Goal: Task Accomplishment & Management: Use online tool/utility

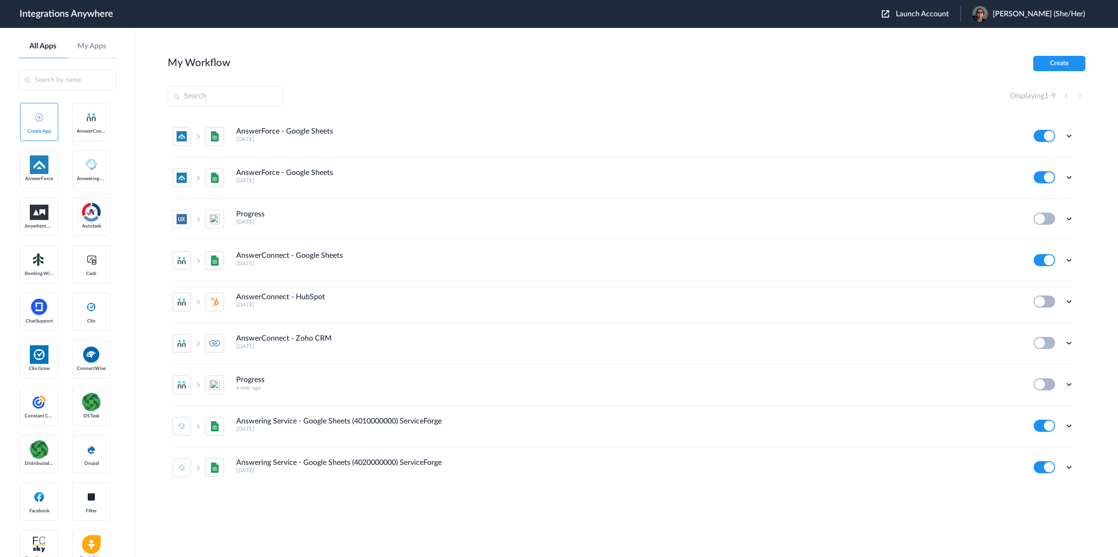
click at [929, 38] on main "My Workflow Create Displaying 1 - 9 AnswerForce - Google Sheets 4 months ago Ed…" at bounding box center [626, 293] width 983 height 530
click at [938, 14] on span "Launch Account" at bounding box center [922, 13] width 53 height 7
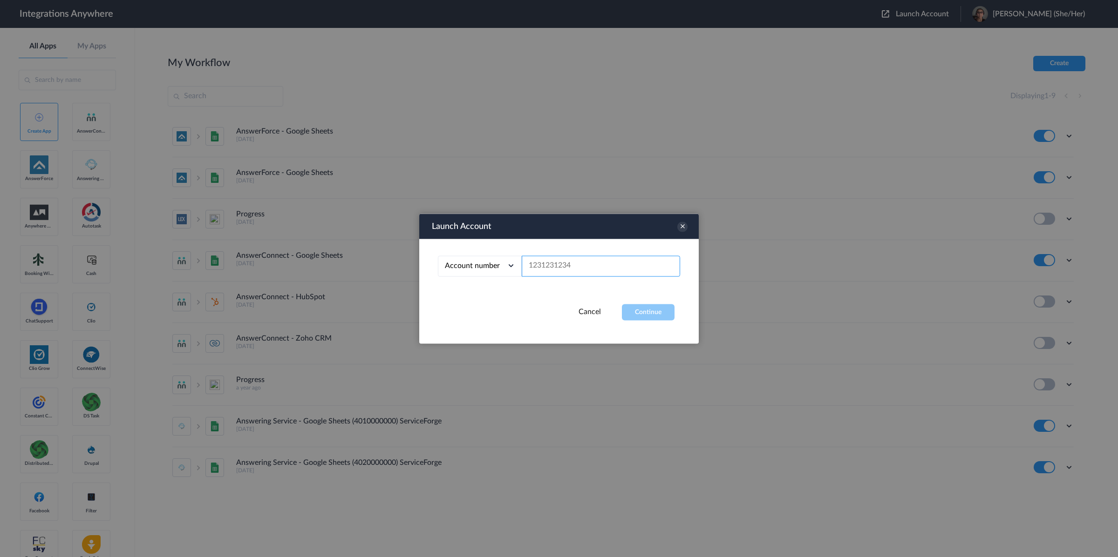
click at [599, 269] on input "text" at bounding box center [601, 266] width 158 height 21
paste input "8778152008"
type input "8778152008"
click at [656, 319] on button "Continue" at bounding box center [648, 312] width 53 height 16
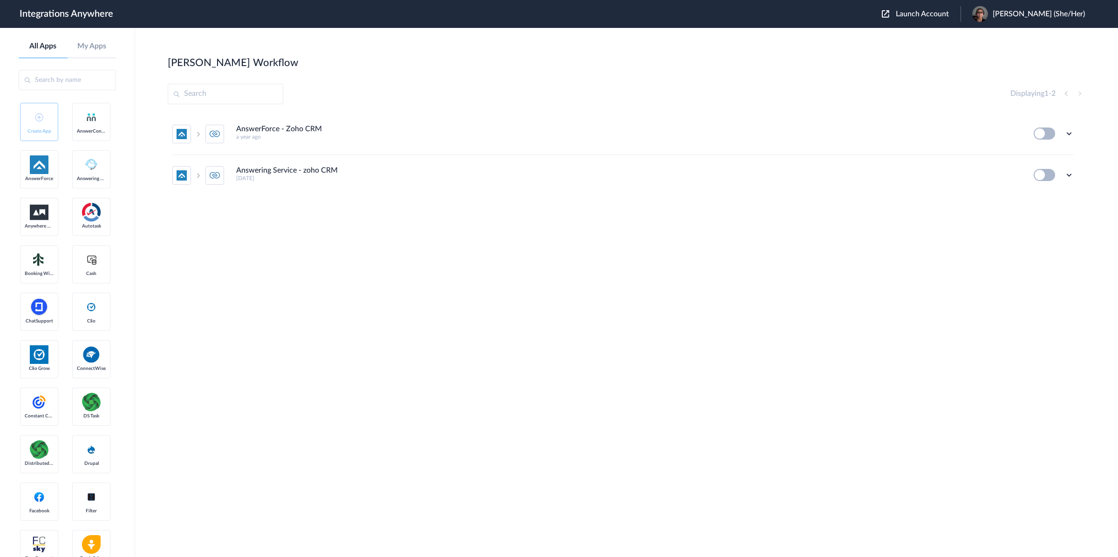
click at [1040, 135] on button at bounding box center [1043, 134] width 21 height 12
click at [1037, 137] on button at bounding box center [1043, 134] width 21 height 12
click at [1066, 135] on icon at bounding box center [1068, 133] width 9 height 9
click at [776, 143] on li "AnswerForce - Zoho CRM a year ago Edit Task history Delete" at bounding box center [622, 134] width 901 height 41
click at [1069, 130] on icon at bounding box center [1068, 133] width 9 height 9
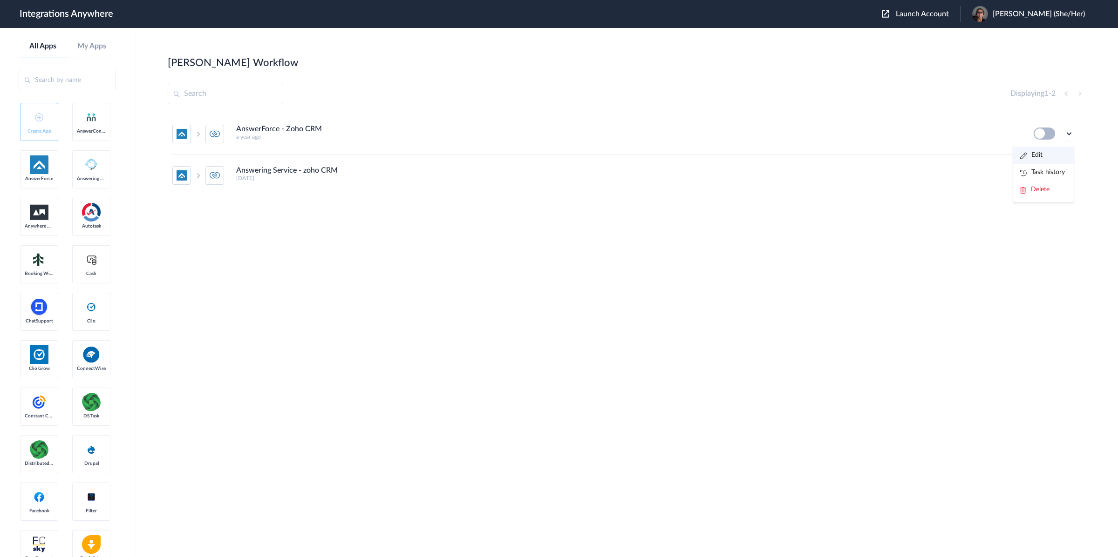
click at [1054, 156] on li "Edit" at bounding box center [1043, 155] width 61 height 17
click at [1067, 179] on icon at bounding box center [1068, 174] width 9 height 9
click at [1065, 199] on li "Edit" at bounding box center [1043, 196] width 61 height 17
click at [1040, 134] on button at bounding box center [1043, 134] width 21 height 12
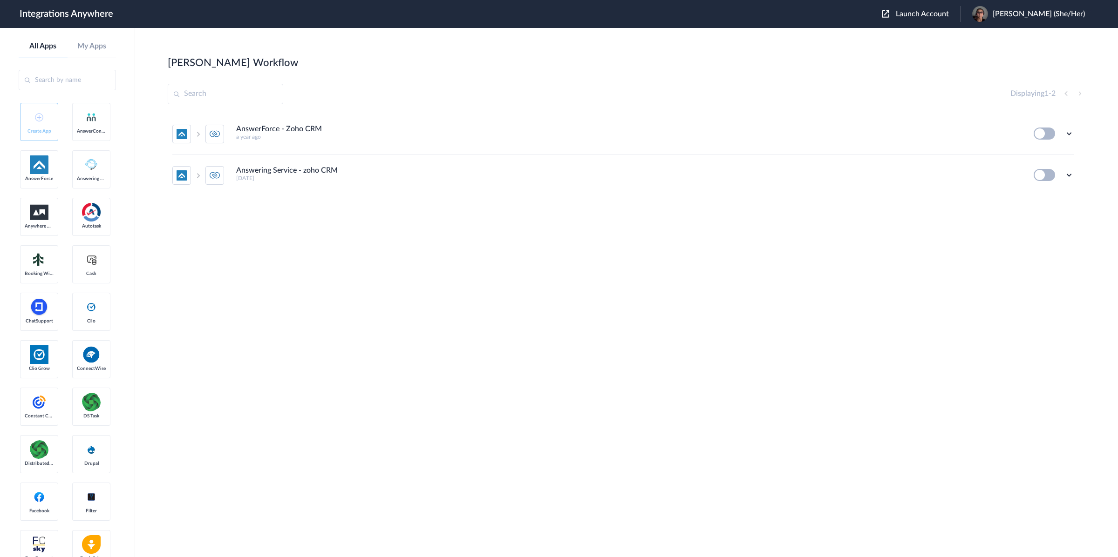
click at [1040, 134] on button at bounding box center [1043, 134] width 21 height 12
click at [1040, 133] on button at bounding box center [1043, 134] width 21 height 12
click at [1042, 133] on button at bounding box center [1043, 134] width 21 height 12
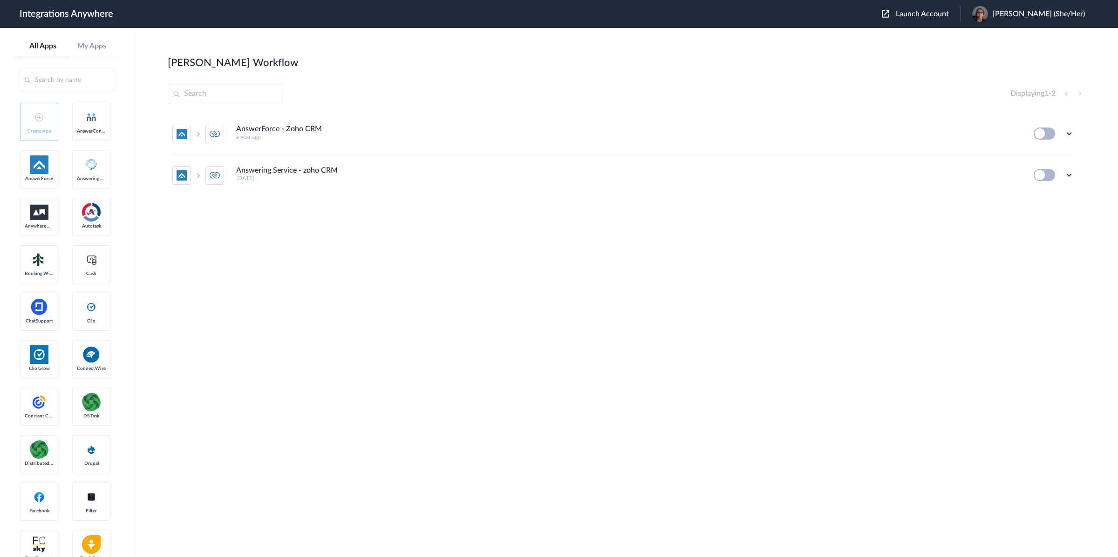
click at [1040, 172] on button at bounding box center [1043, 175] width 21 height 12
click at [1041, 170] on button at bounding box center [1043, 175] width 21 height 12
click at [1067, 132] on icon at bounding box center [1068, 133] width 9 height 9
click at [1081, 94] on div "Displaying 1 - 2" at bounding box center [1047, 93] width 75 height 11
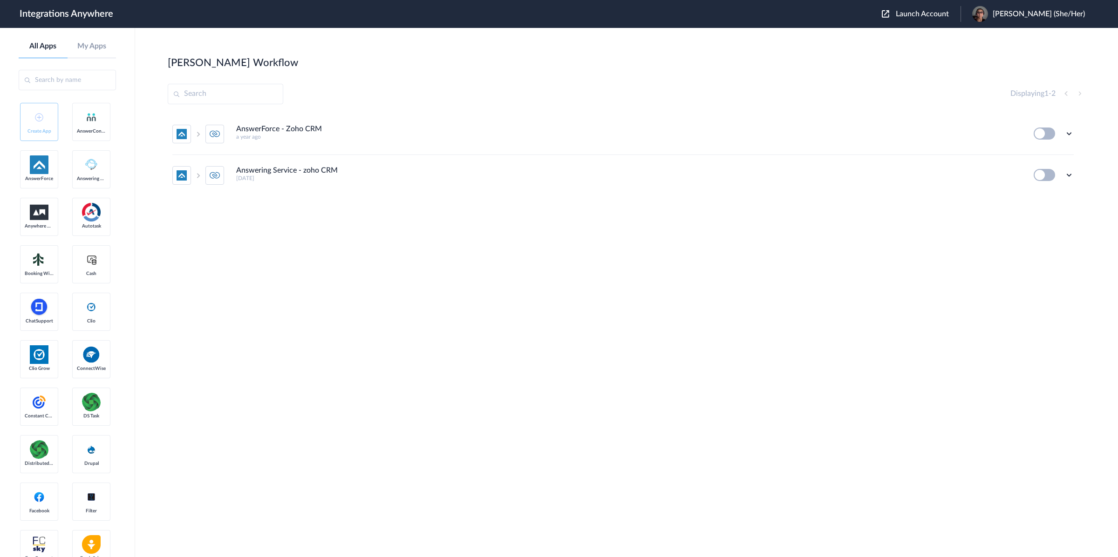
click at [1080, 95] on div "Displaying 1 - 2" at bounding box center [1047, 93] width 75 height 11
click at [1067, 134] on icon at bounding box center [1068, 133] width 9 height 9
drag, startPoint x: 1020, startPoint y: 234, endPoint x: 1061, endPoint y: 207, distance: 49.0
click at [1021, 233] on div "AnswerForce - Zoho CRM a year ago Edit Task history Delete Answering Service - …" at bounding box center [626, 184] width 917 height 140
click at [1069, 174] on icon at bounding box center [1068, 174] width 9 height 9
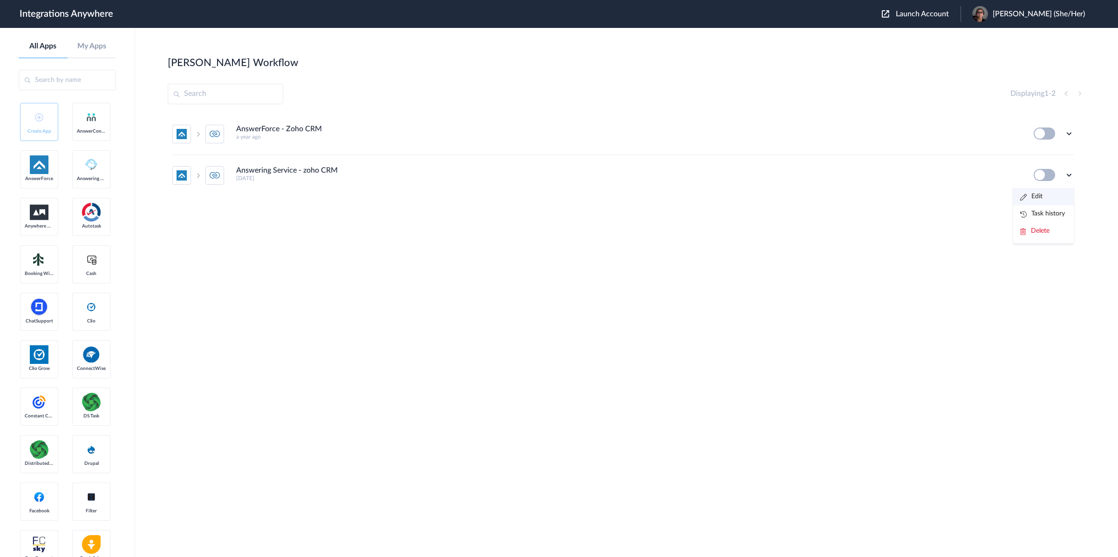
click at [1047, 197] on li "Edit" at bounding box center [1043, 196] width 61 height 17
click at [217, 138] on img at bounding box center [215, 134] width 10 height 10
click at [1071, 134] on icon at bounding box center [1068, 133] width 9 height 9
click at [1048, 172] on link "Task history" at bounding box center [1042, 172] width 45 height 7
click at [466, 87] on div "Displaying 1 - 2" at bounding box center [626, 94] width 917 height 20
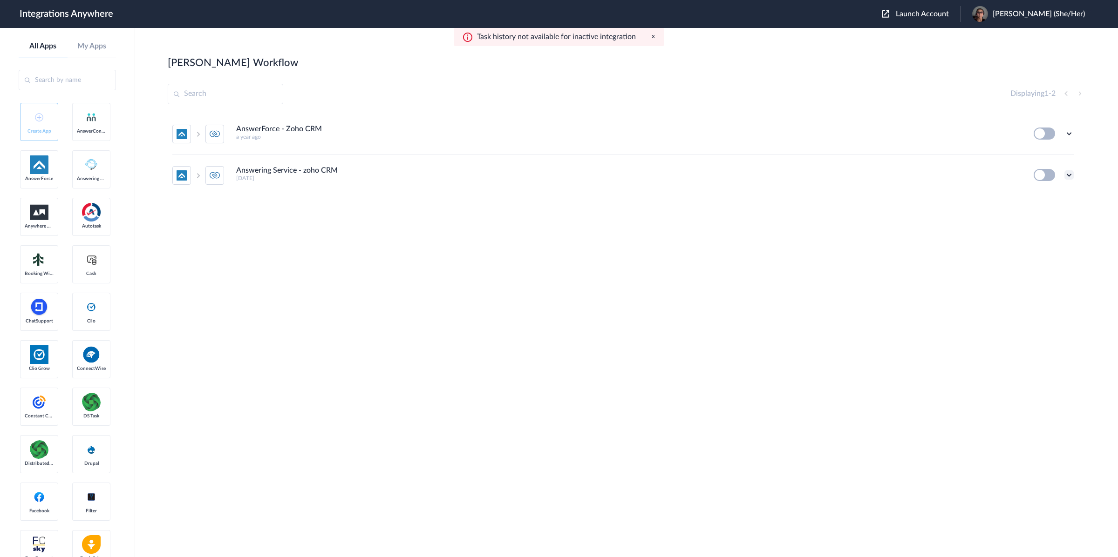
click at [1066, 177] on icon at bounding box center [1068, 174] width 9 height 9
click at [1050, 215] on link "Task history" at bounding box center [1042, 213] width 45 height 7
click at [1068, 132] on icon at bounding box center [1068, 133] width 9 height 9
click at [1059, 154] on li "Edit" at bounding box center [1043, 155] width 61 height 17
click at [1068, 174] on icon at bounding box center [1068, 174] width 9 height 9
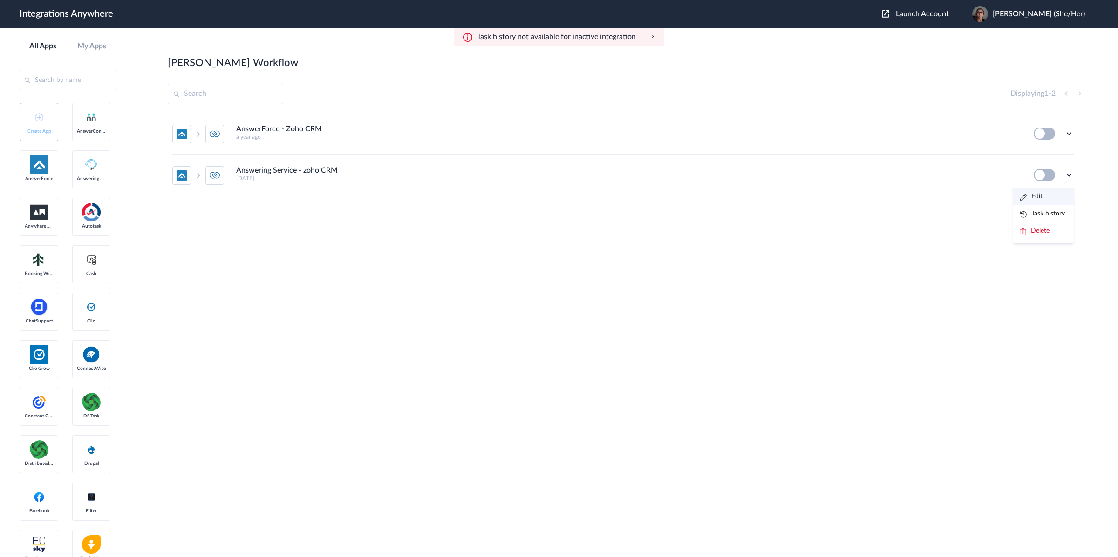
click at [1039, 199] on link "Edit" at bounding box center [1031, 196] width 22 height 7
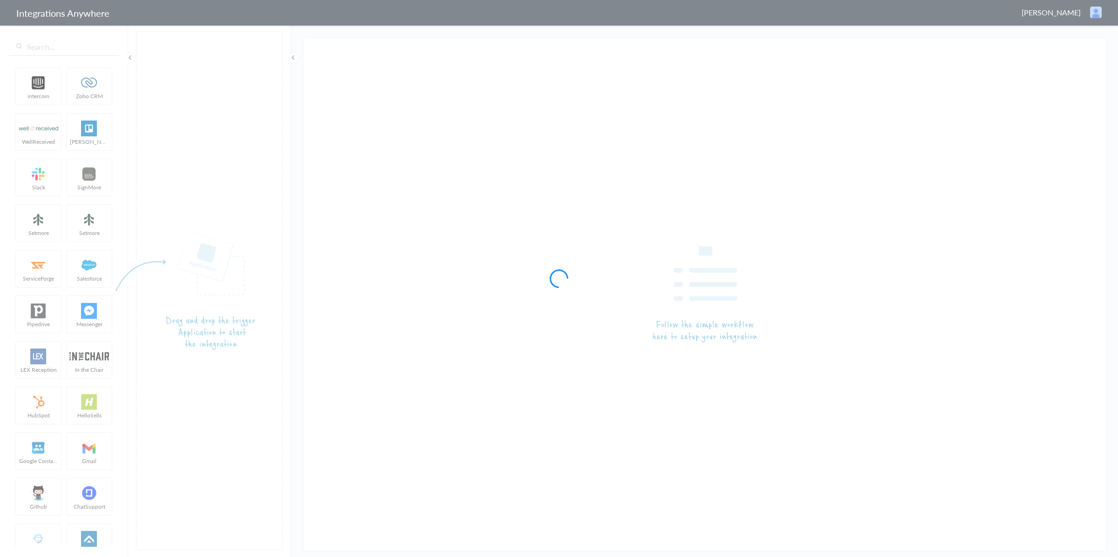
type input "AnswerForce - Zoho CRM"
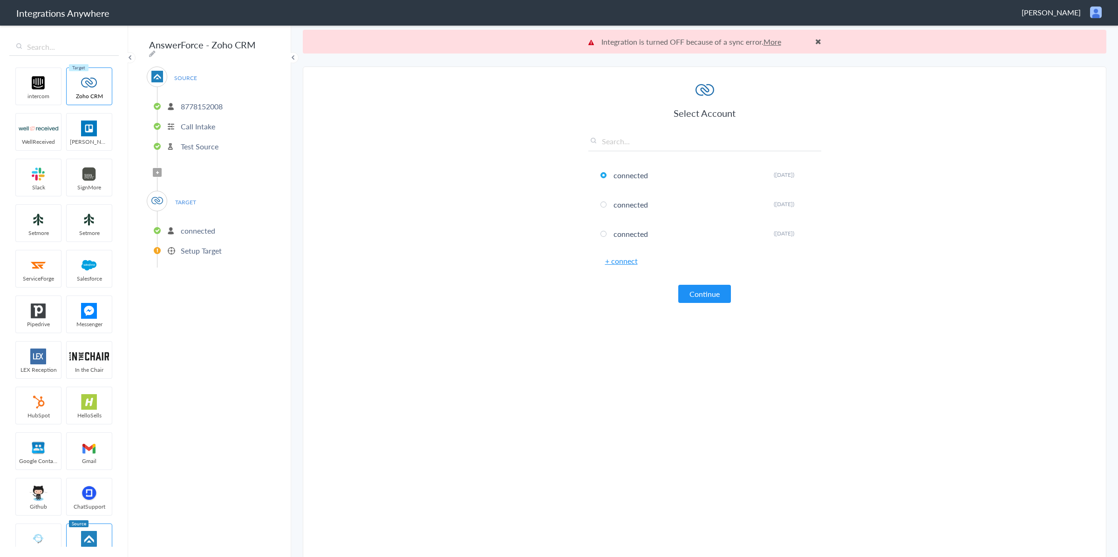
click at [708, 256] on h6 "+ connect" at bounding box center [704, 261] width 233 height 11
click at [711, 296] on button "Continue" at bounding box center [704, 294] width 53 height 18
click at [816, 38] on span at bounding box center [818, 41] width 6 height 7
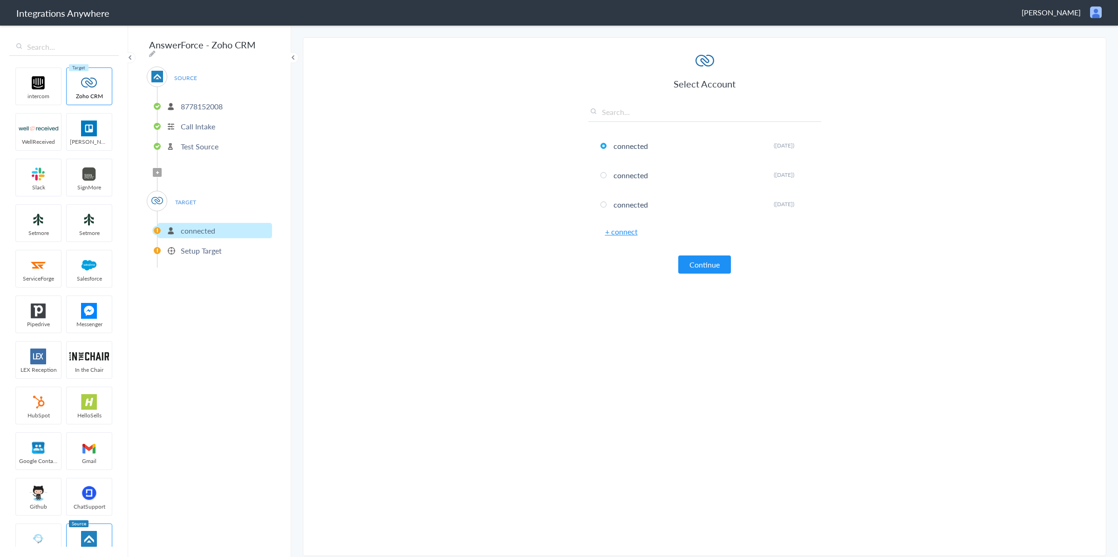
click at [187, 225] on p "connected" at bounding box center [198, 230] width 34 height 11
click at [648, 106] on div "Select Account connected Rename Delete (6 years ago) connected Rename Delete (6…" at bounding box center [704, 163] width 233 height 222
click at [651, 112] on input "text" at bounding box center [704, 114] width 233 height 15
paste input "8778152008"
type input "8778152008"
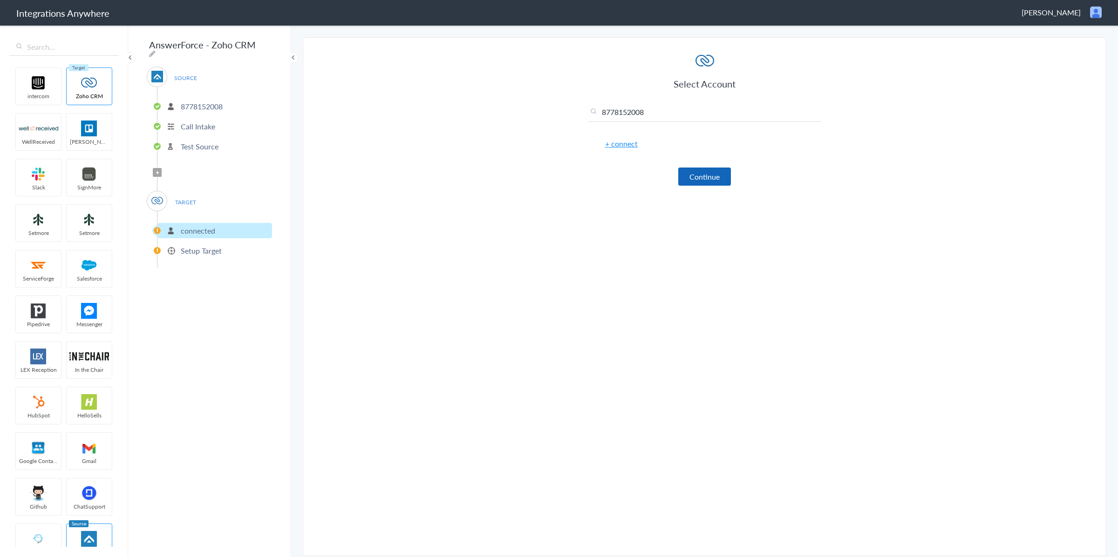
click at [708, 170] on button "Continue" at bounding box center [704, 177] width 53 height 18
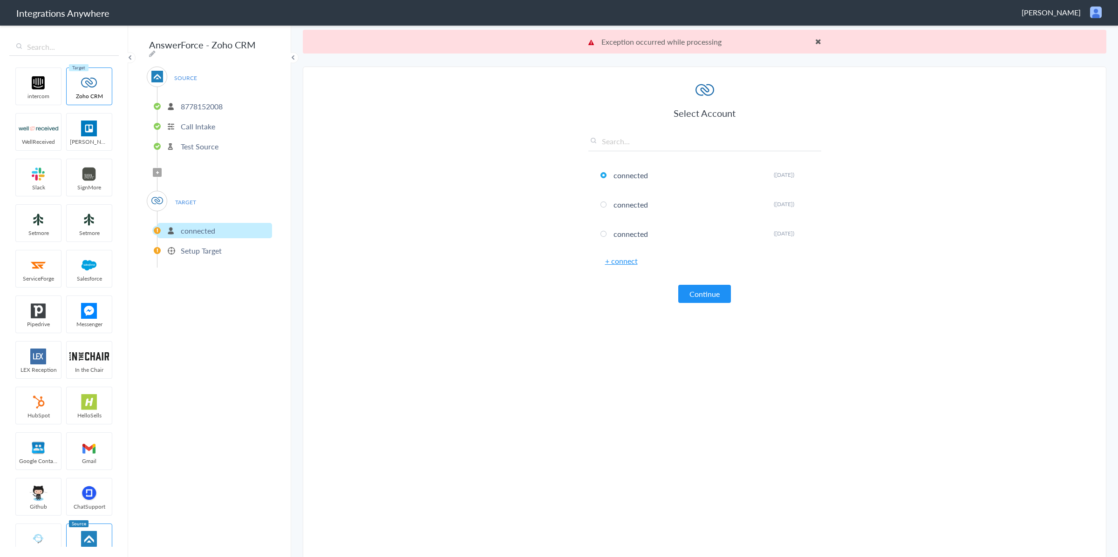
click at [689, 277] on div "Select Account connected Rename Delete (6 years ago) connected Rename Delete (6…" at bounding box center [704, 192] width 233 height 222
click at [693, 293] on button "Continue" at bounding box center [704, 294] width 53 height 18
click at [208, 246] on p "Setup Target" at bounding box center [201, 250] width 41 height 11
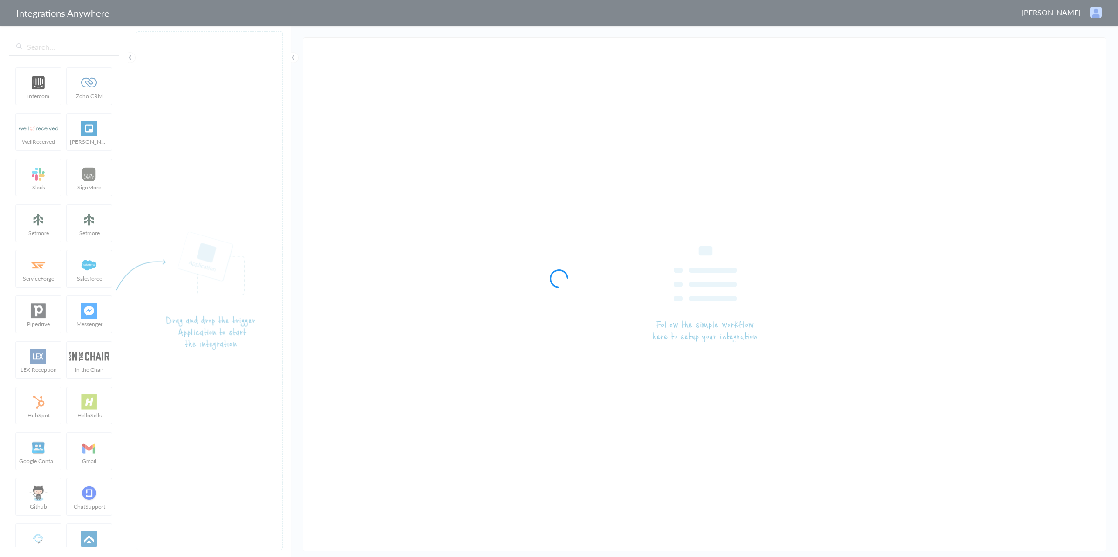
type input "Answering Service - zoho CRM"
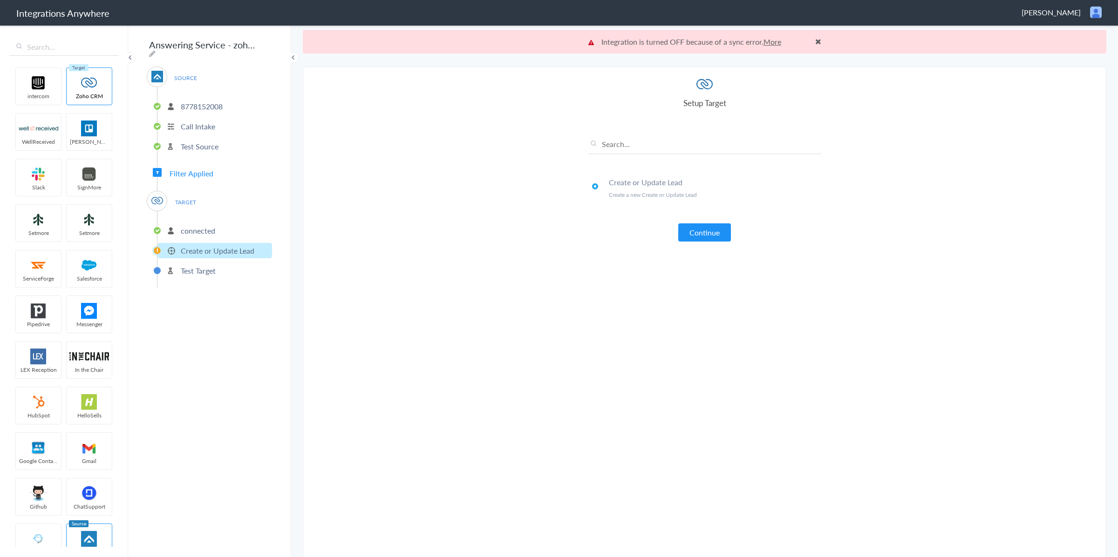
drag, startPoint x: 821, startPoint y: 99, endPoint x: 762, endPoint y: 59, distance: 71.0
click at [819, 97] on section "Select Account 8778152008 Rename Delete (7 years ago) + connect Continue Setup …" at bounding box center [704, 324] width 803 height 515
click at [771, 42] on link "More" at bounding box center [772, 41] width 18 height 11
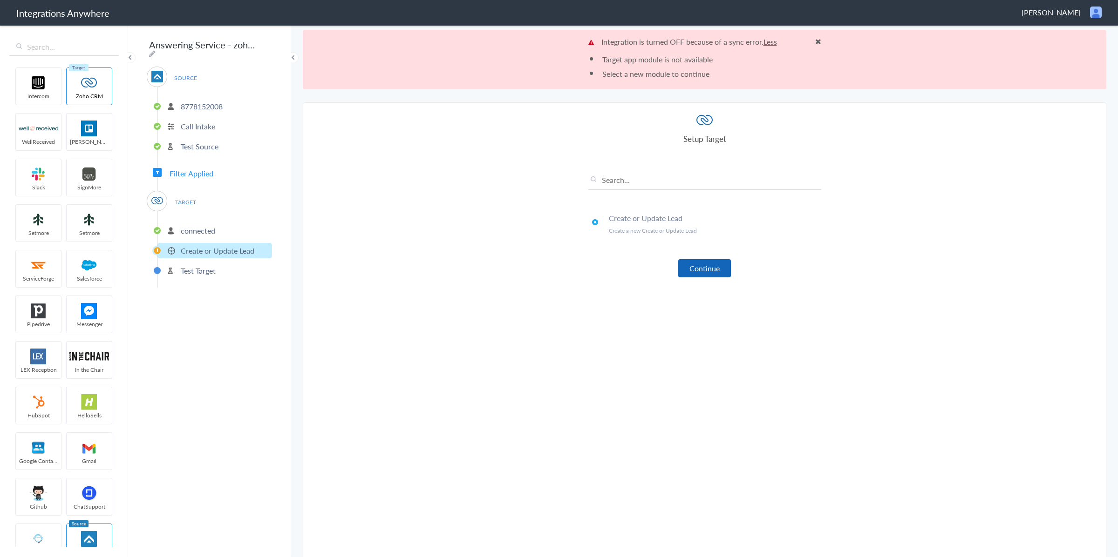
click at [710, 259] on button "Continue" at bounding box center [704, 268] width 53 height 18
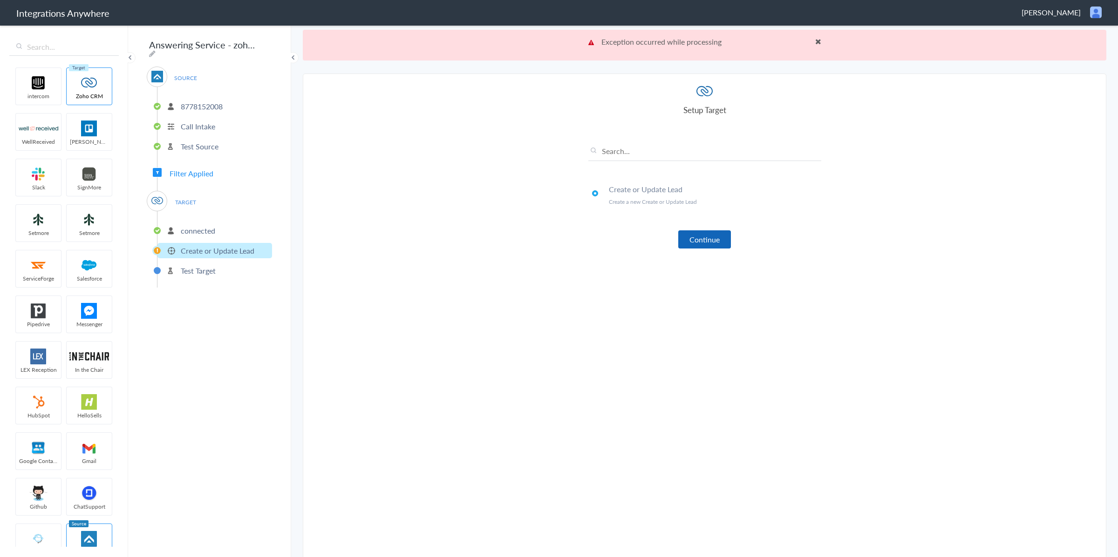
click at [706, 241] on button "Continue" at bounding box center [704, 240] width 53 height 18
click at [202, 121] on p "Call Intake" at bounding box center [198, 126] width 34 height 11
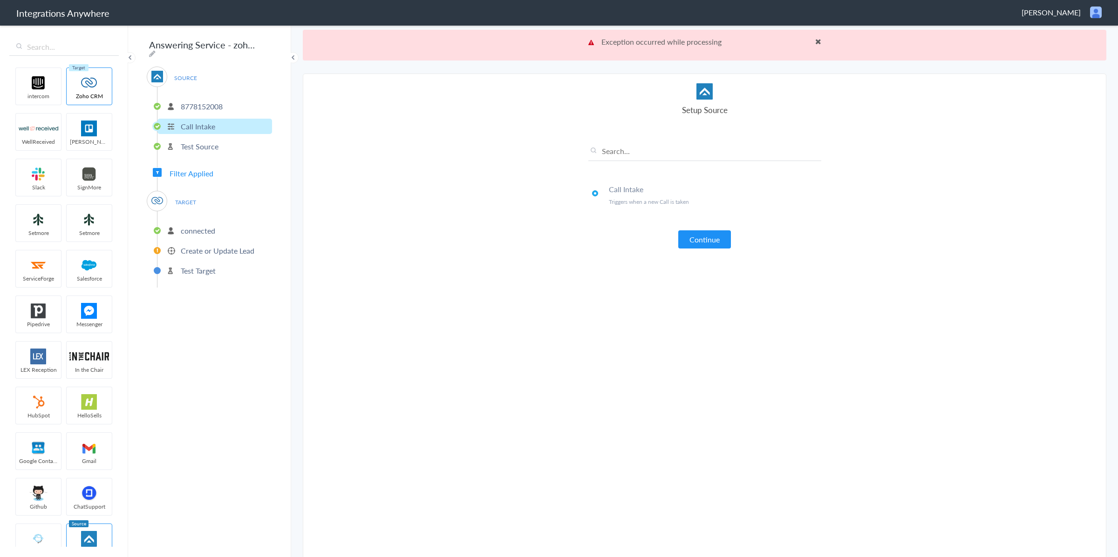
click at [214, 99] on li "8778152008" at bounding box center [214, 106] width 115 height 15
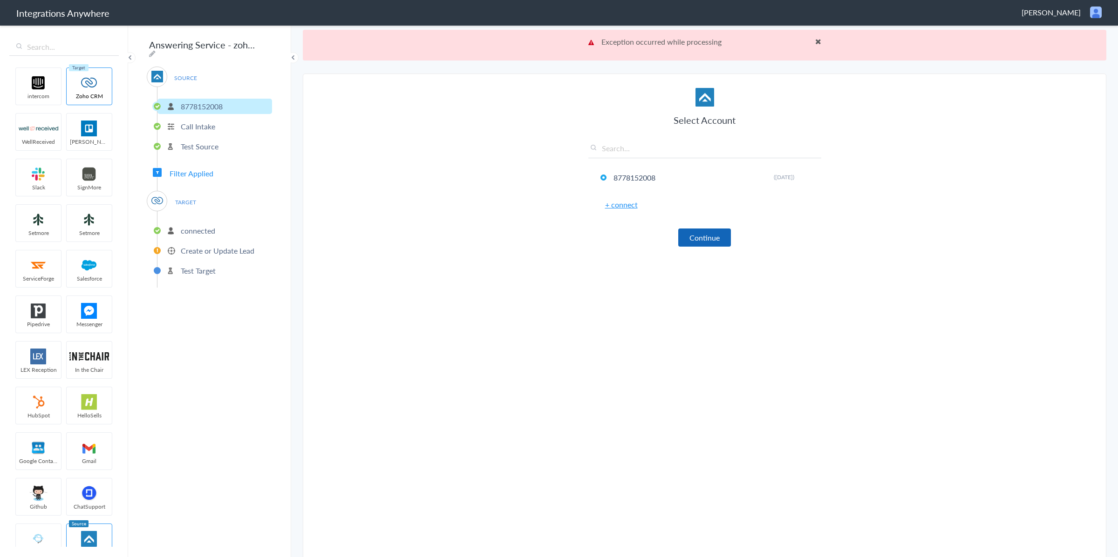
click at [719, 233] on button "Continue" at bounding box center [704, 238] width 53 height 18
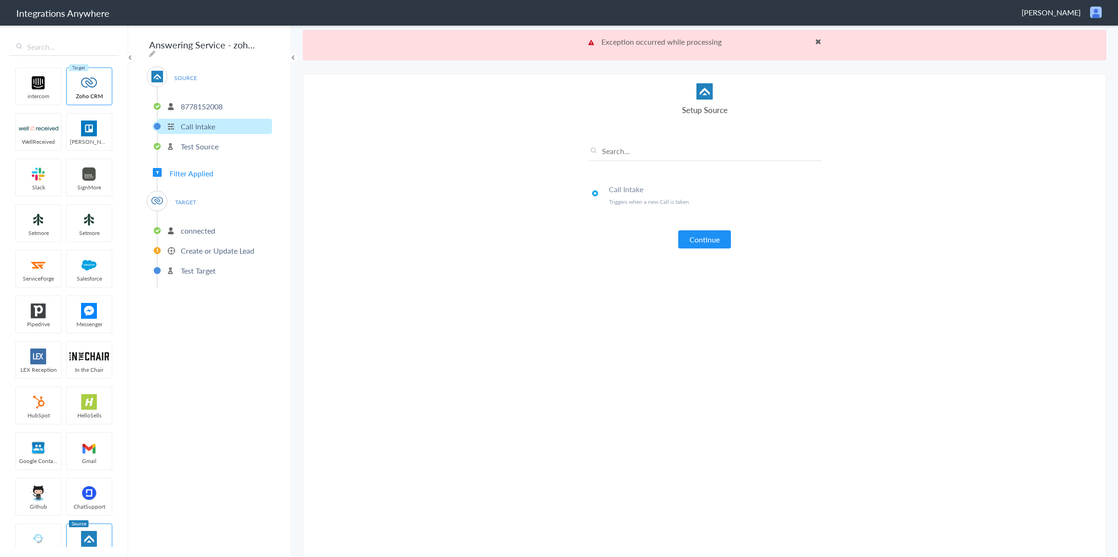
click at [219, 144] on li "Test Source" at bounding box center [214, 146] width 115 height 15
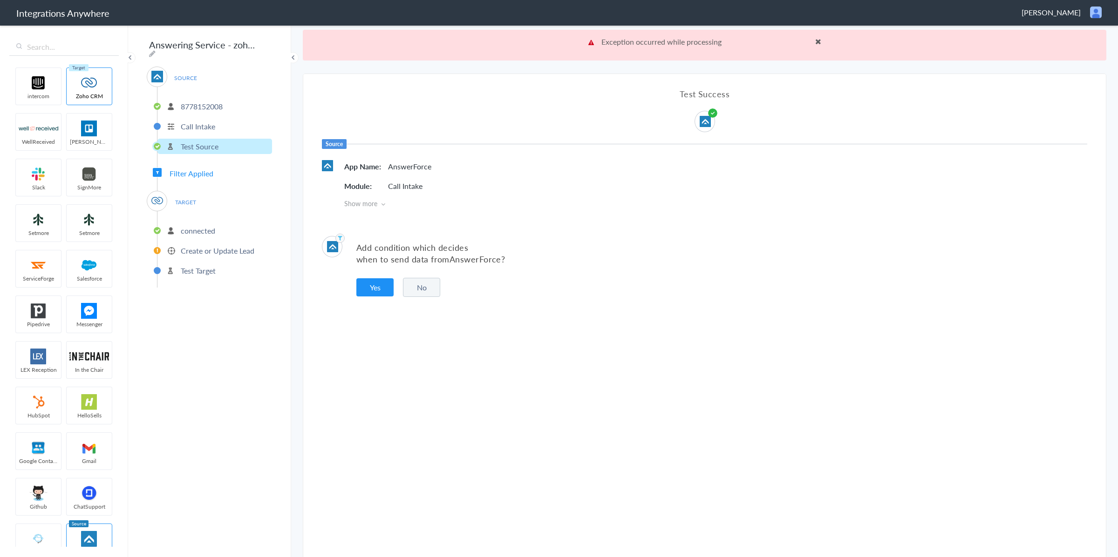
click at [424, 283] on button "No" at bounding box center [421, 287] width 37 height 19
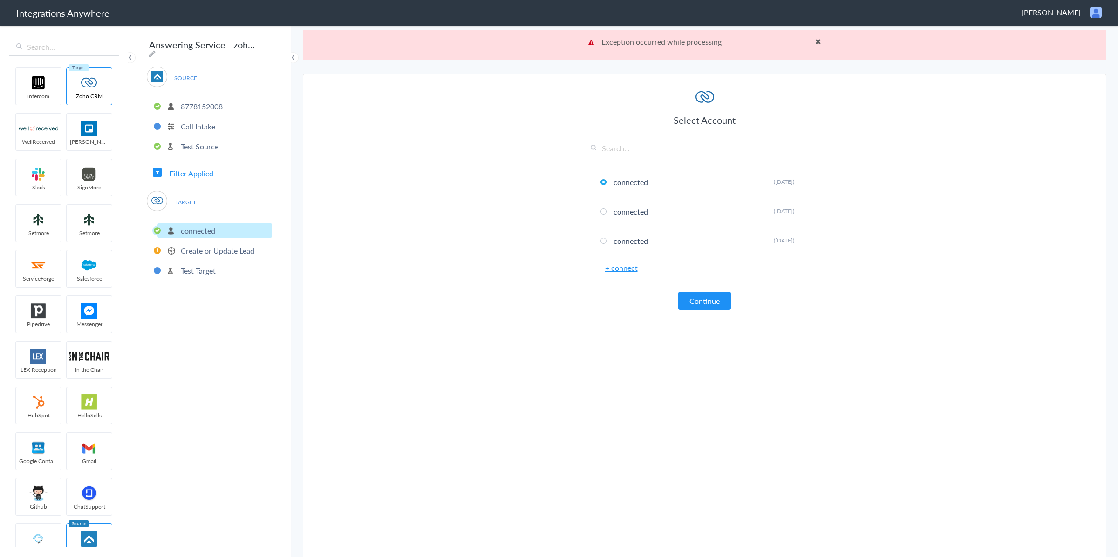
click at [652, 152] on input "text" at bounding box center [704, 150] width 233 height 15
paste input "8778152008"
type input "8778152008"
click at [718, 219] on button "Continue" at bounding box center [704, 213] width 53 height 18
click at [814, 41] on p "Exception occurred while processing Less" at bounding box center [704, 41] width 233 height 11
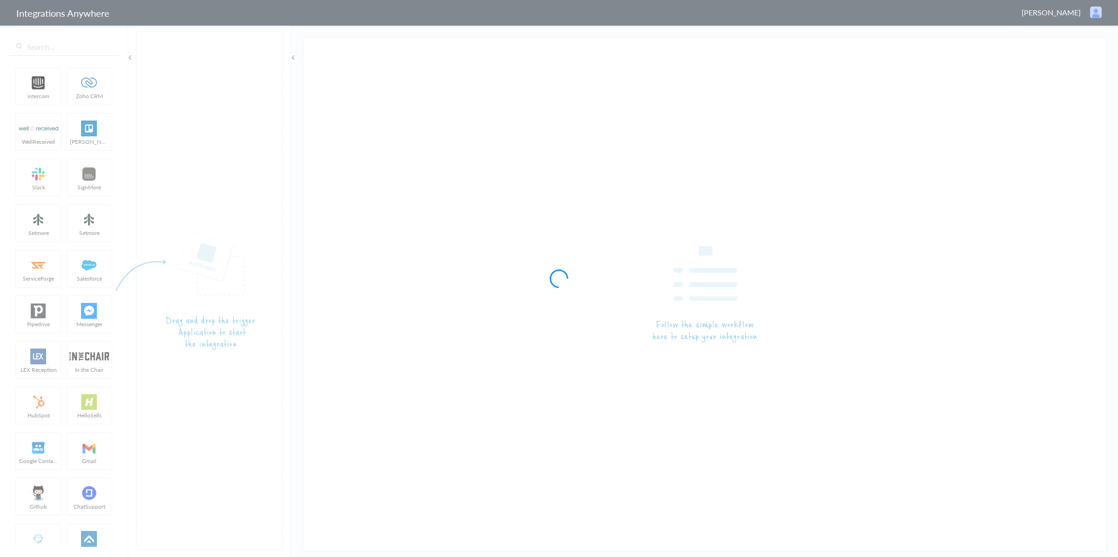
type input "Answering Service - zoho CRM"
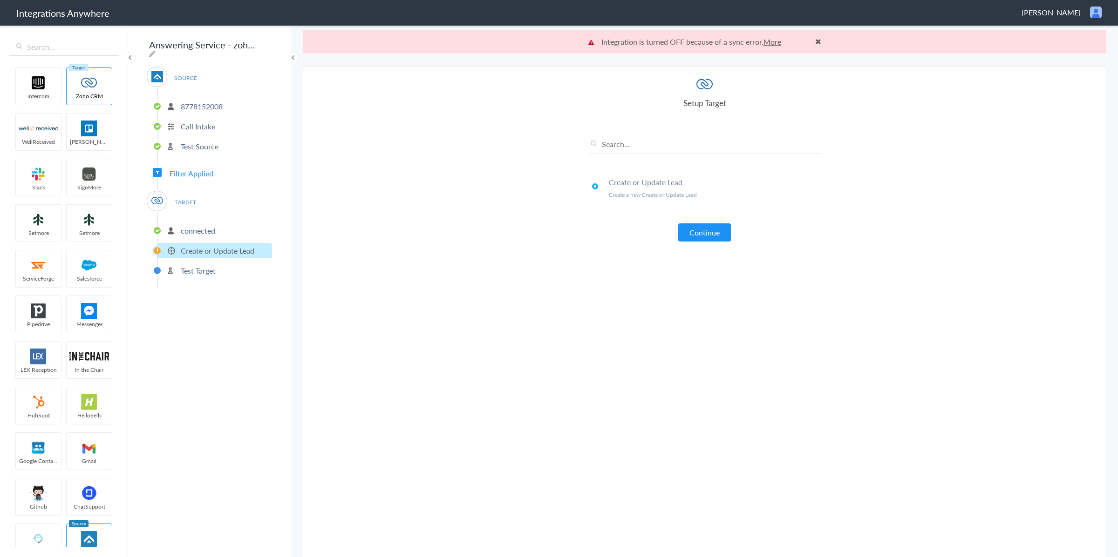
click at [777, 44] on link "More" at bounding box center [772, 41] width 18 height 11
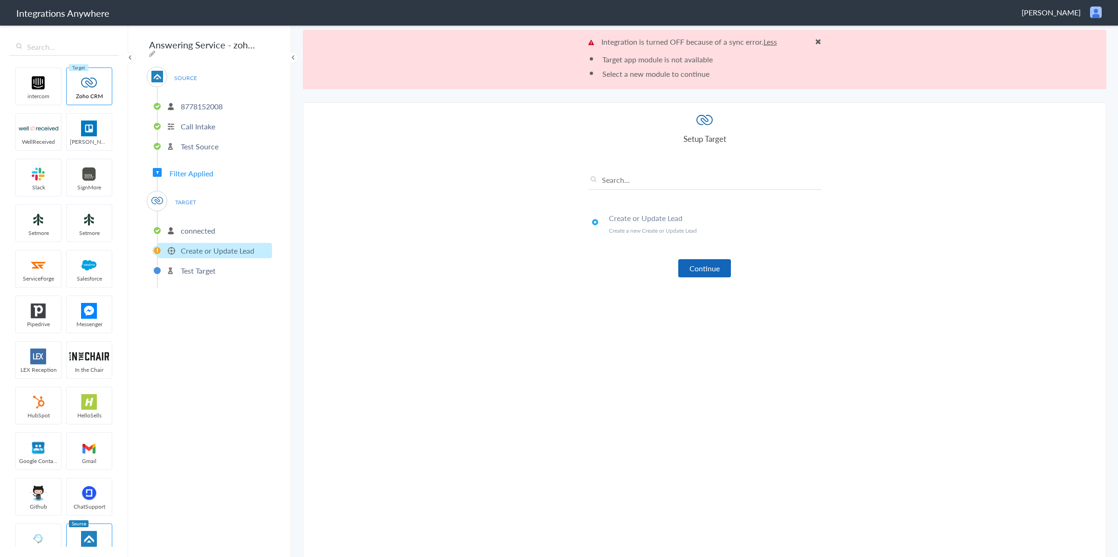
click at [706, 270] on button "Continue" at bounding box center [704, 268] width 53 height 18
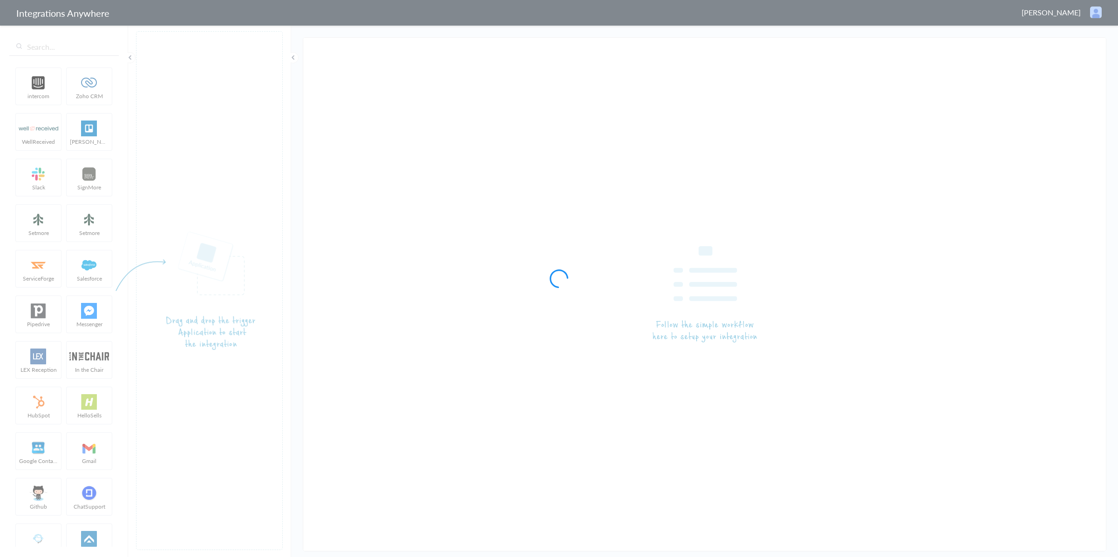
type input "AnswerForce - Zoho CRM"
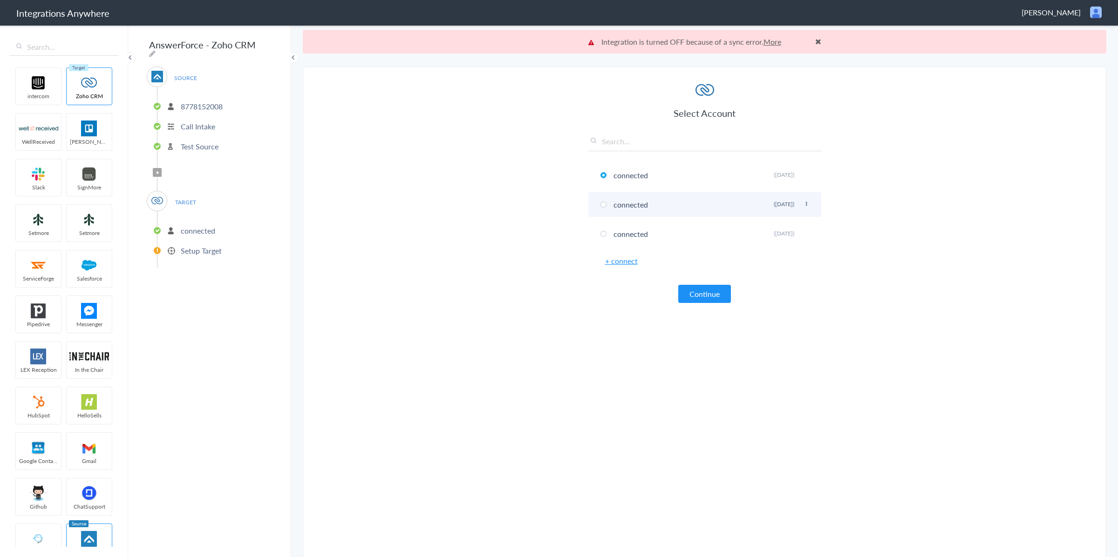
click at [602, 206] on span at bounding box center [603, 205] width 6 height 6
click at [715, 288] on button "Continue" at bounding box center [704, 294] width 53 height 18
click at [206, 88] on ul "[PHONE_NUMBER] Call Intake Test Source" at bounding box center [214, 125] width 115 height 76
click at [200, 78] on span "SOURCE" at bounding box center [185, 78] width 35 height 13
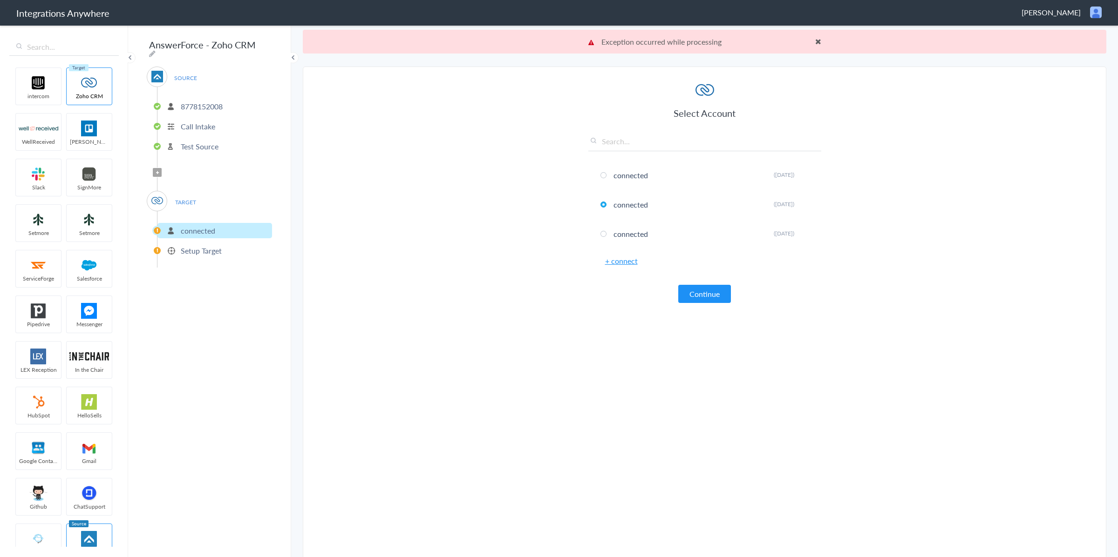
click at [179, 163] on div "SOURCE [PHONE_NUMBER] Call Intake Test Source Filter Applied TARGET connected S…" at bounding box center [209, 167] width 125 height 201
click at [183, 198] on span "TARGET" at bounding box center [185, 202] width 35 height 13
click at [191, 227] on p "connected" at bounding box center [198, 230] width 34 height 11
click at [638, 144] on input "text" at bounding box center [704, 143] width 233 height 15
click at [713, 300] on button "Continue" at bounding box center [704, 294] width 53 height 18
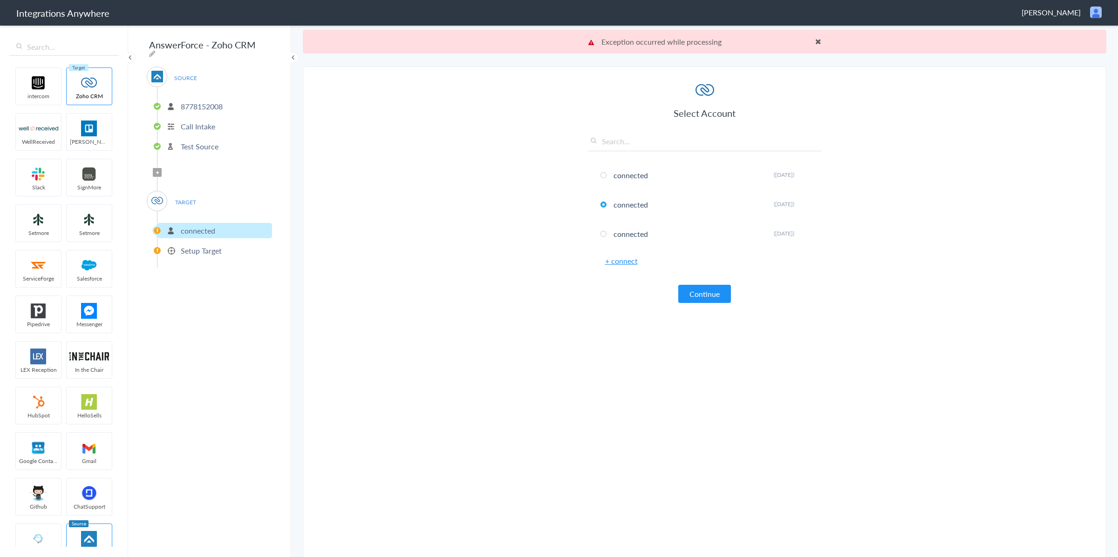
click at [621, 260] on link "+ connect" at bounding box center [621, 261] width 33 height 11
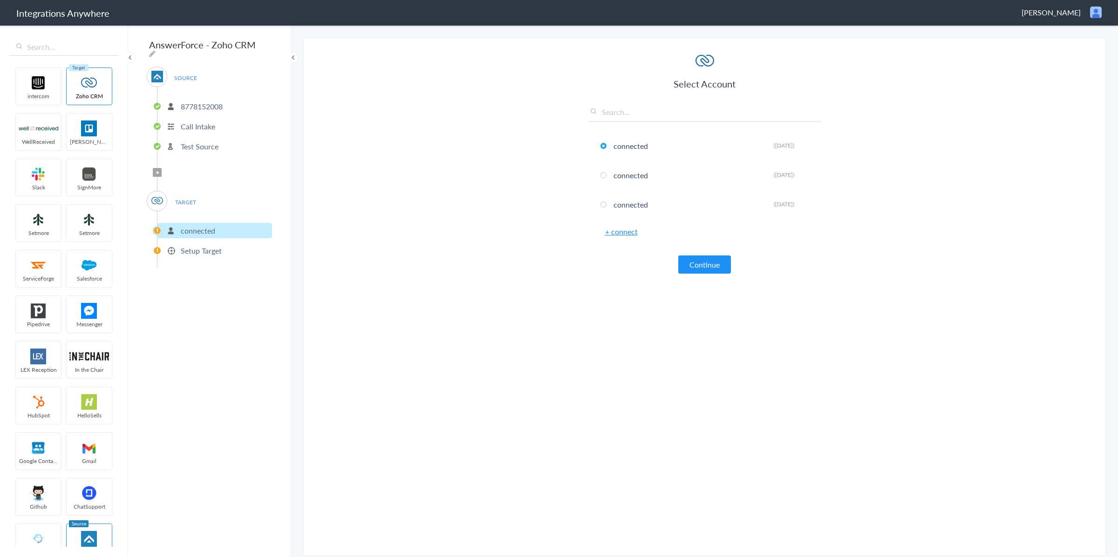
click at [843, 369] on section "Select Account 8778152008 Rename Delete (7 years ago) + connect Continue Setup …" at bounding box center [704, 296] width 803 height 519
click at [832, 339] on section "Select Account 8778152008 Rename Delete (7 years ago) + connect Continue Setup …" at bounding box center [704, 296] width 803 height 519
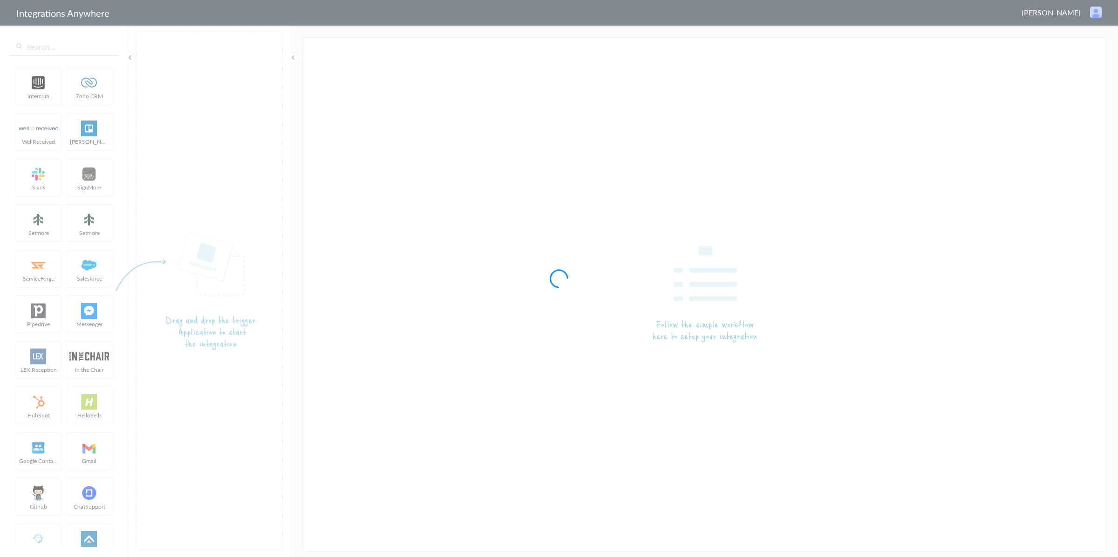
type input "Answering Service - zoho CRM"
drag, startPoint x: 985, startPoint y: 110, endPoint x: 1076, endPoint y: 30, distance: 121.8
click at [988, 106] on div at bounding box center [559, 278] width 1118 height 557
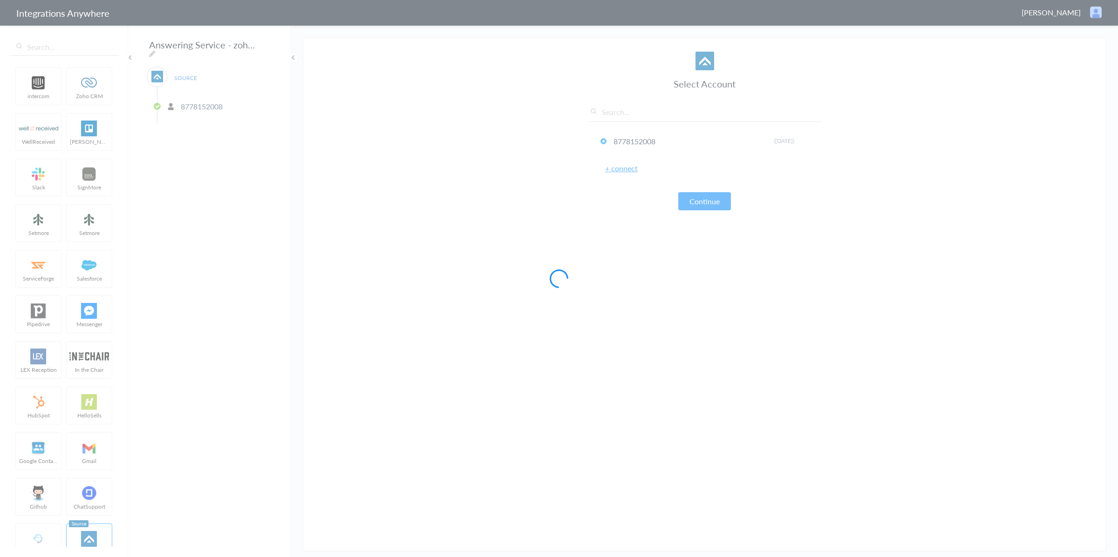
click at [1079, 14] on div at bounding box center [559, 278] width 1118 height 557
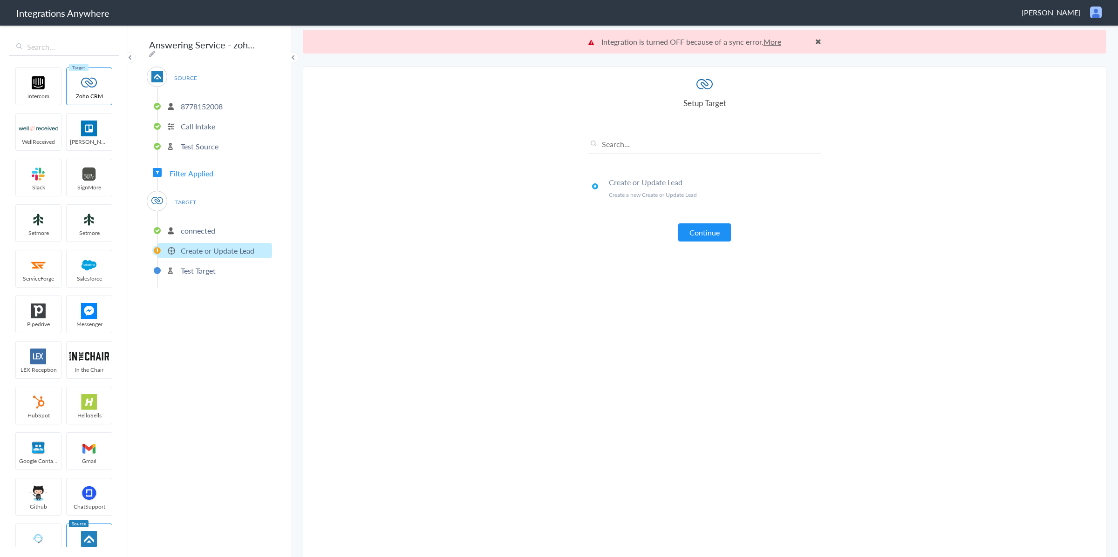
click at [795, 122] on div "Create or Update Lead Create a new Create or Update Lead Continue" at bounding box center [704, 181] width 233 height 119
click at [699, 226] on button "Continue" at bounding box center [704, 233] width 53 height 18
click at [209, 231] on p "connected" at bounding box center [198, 230] width 34 height 11
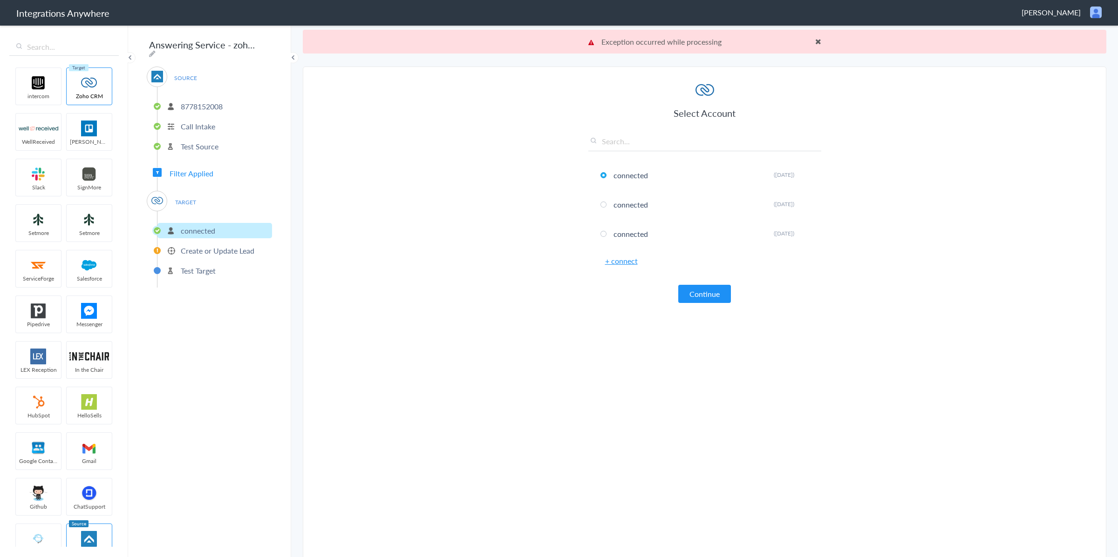
click at [624, 263] on link "+ connect" at bounding box center [621, 261] width 33 height 11
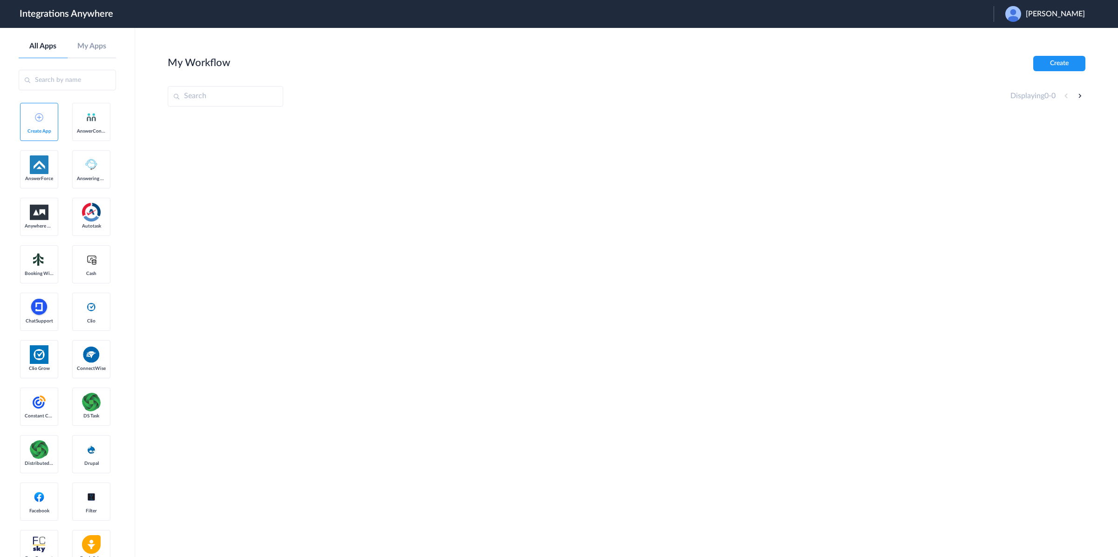
click at [1066, 19] on div "Simon Ruderman" at bounding box center [1049, 14] width 89 height 16
click at [1028, 35] on li "Logout" at bounding box center [1043, 37] width 101 height 17
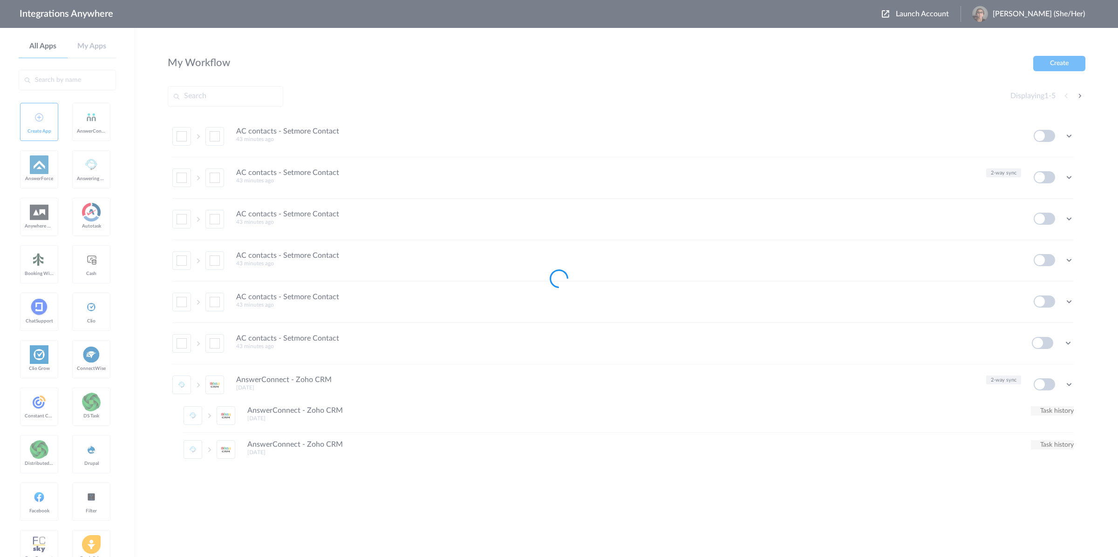
click at [938, 14] on div at bounding box center [559, 278] width 1118 height 557
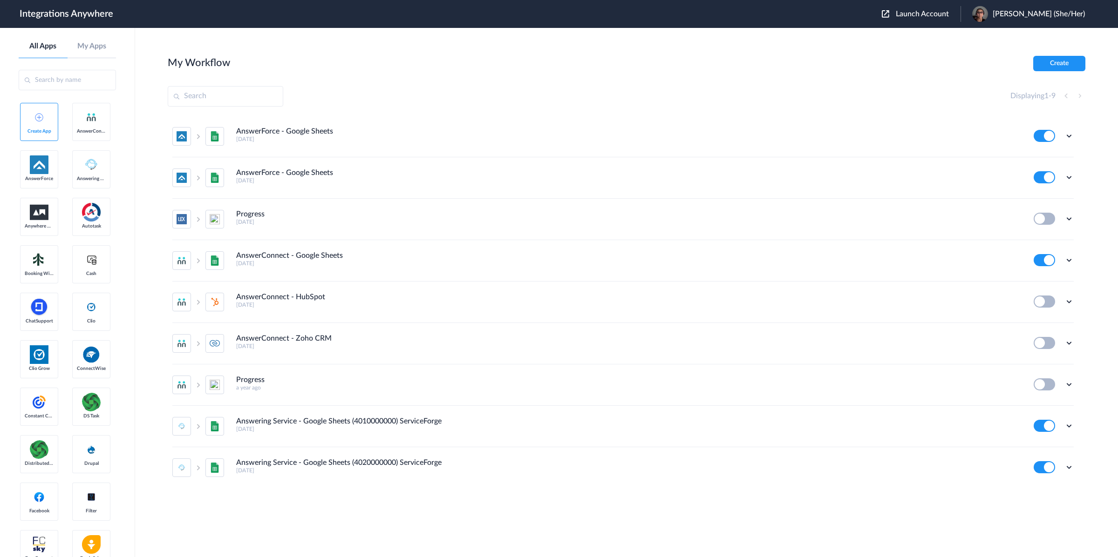
click at [938, 14] on span "Launch Account" at bounding box center [922, 13] width 53 height 7
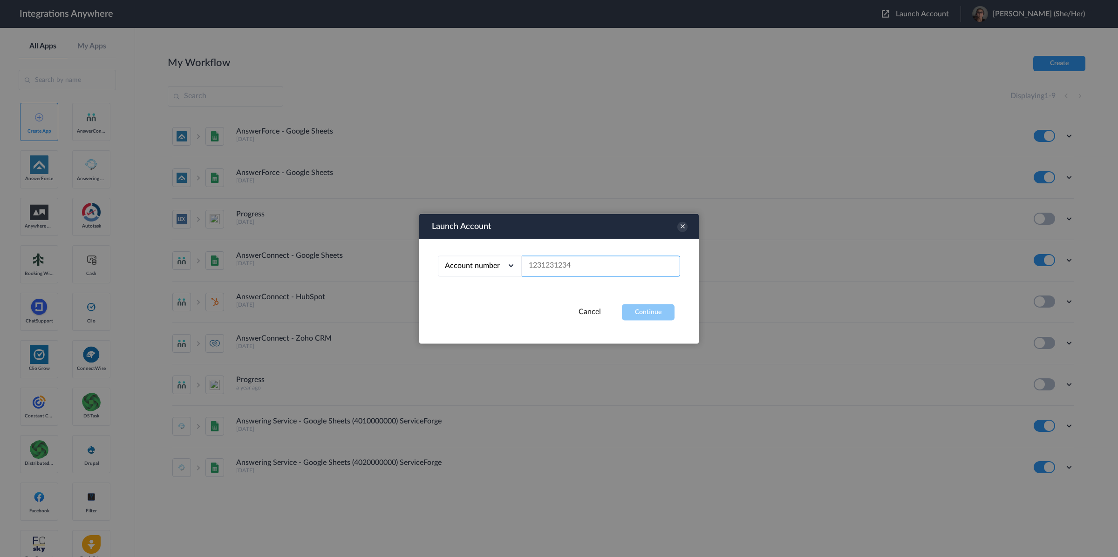
click at [629, 272] on input "text" at bounding box center [601, 266] width 158 height 21
paste input "9802432160"
type input "9802432160"
click at [637, 306] on button "Continue" at bounding box center [648, 312] width 53 height 16
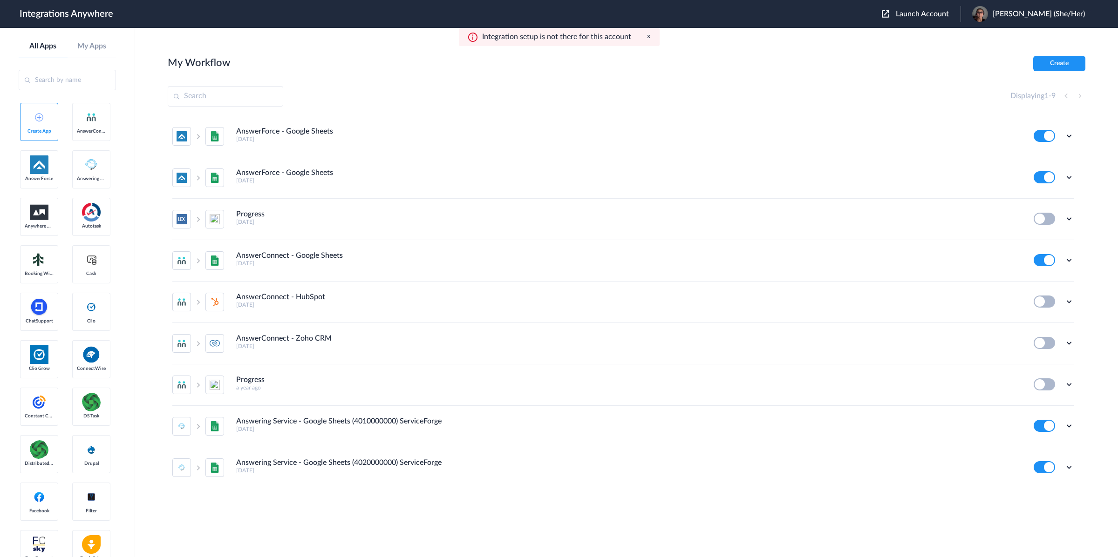
click at [658, 112] on section "My Workflow Create Displaying 1 - 9 AnswerForce - Google Sheets [DATE] Edit Tas…" at bounding box center [626, 321] width 917 height 530
